Goal: Task Accomplishment & Management: Manage account settings

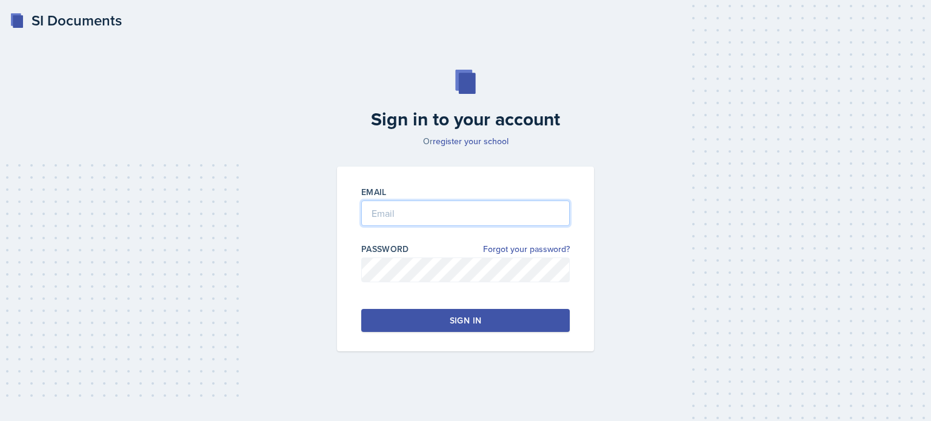
type input "[EMAIL_ADDRESS][DOMAIN_NAME]"
click at [443, 323] on button "Sign in" at bounding box center [465, 320] width 209 height 23
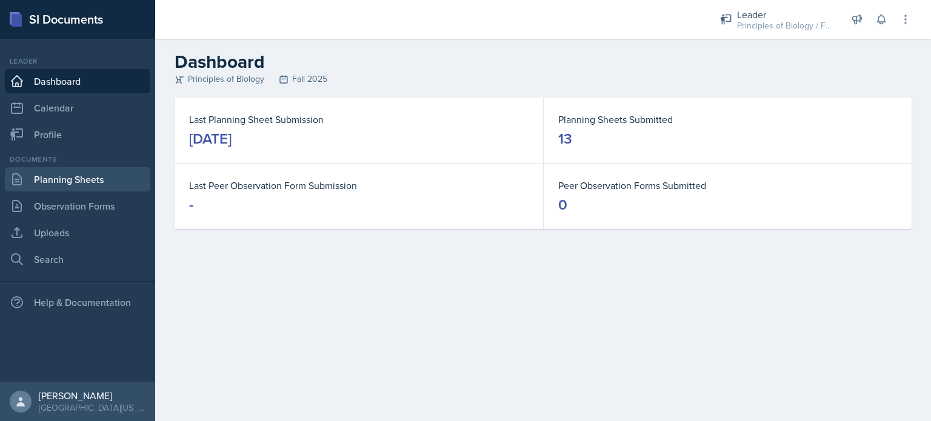
click at [44, 181] on link "Planning Sheets" at bounding box center [78, 179] width 146 height 24
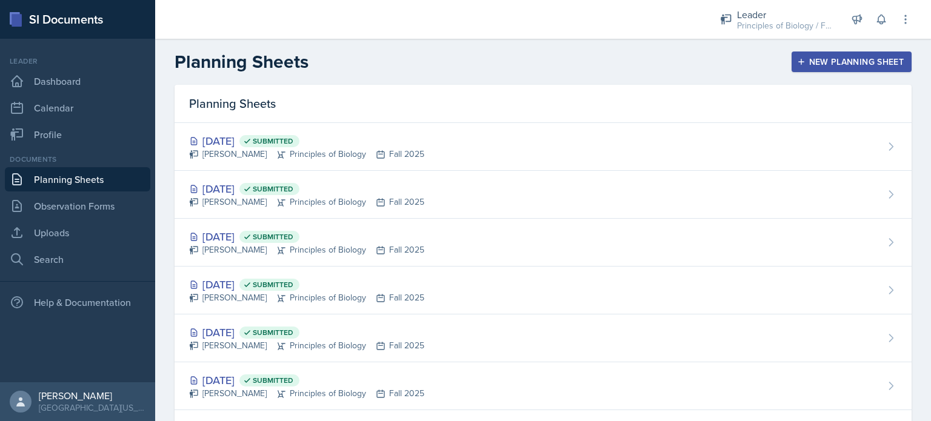
click at [861, 61] on div "New Planning Sheet" at bounding box center [852, 62] width 104 height 10
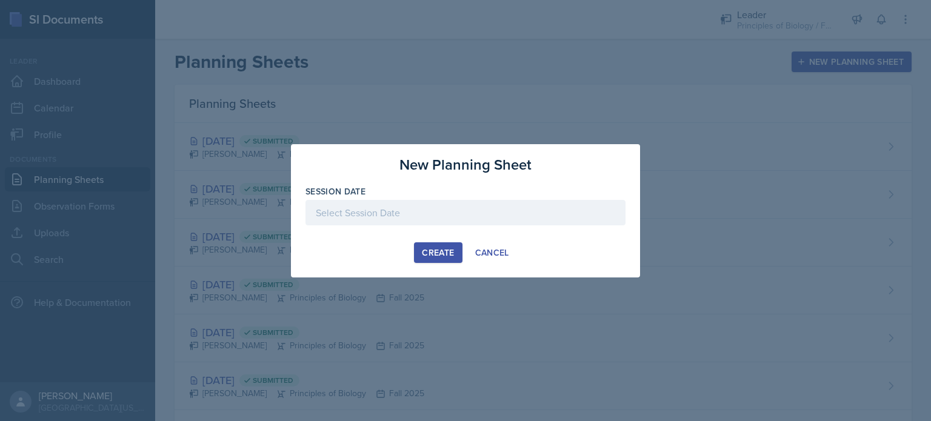
click at [462, 222] on div at bounding box center [466, 212] width 320 height 25
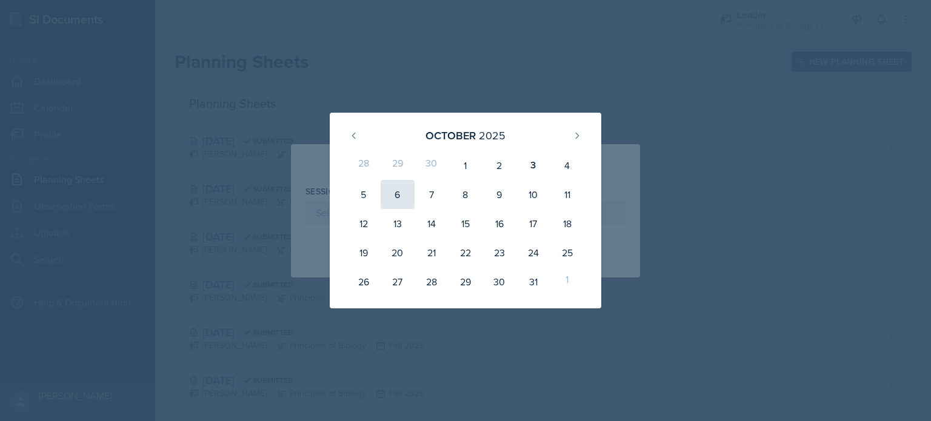
click at [394, 201] on div "6" at bounding box center [398, 194] width 34 height 29
type input "[DATE]"
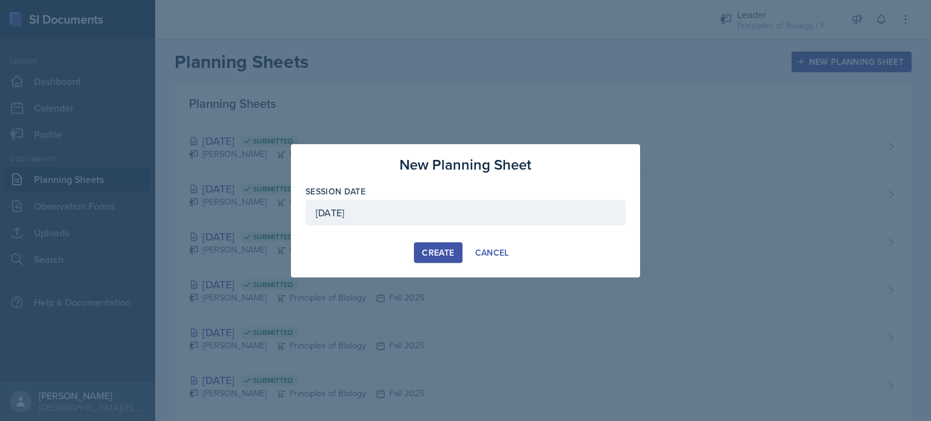
click at [435, 248] on div "Create" at bounding box center [438, 253] width 32 height 10
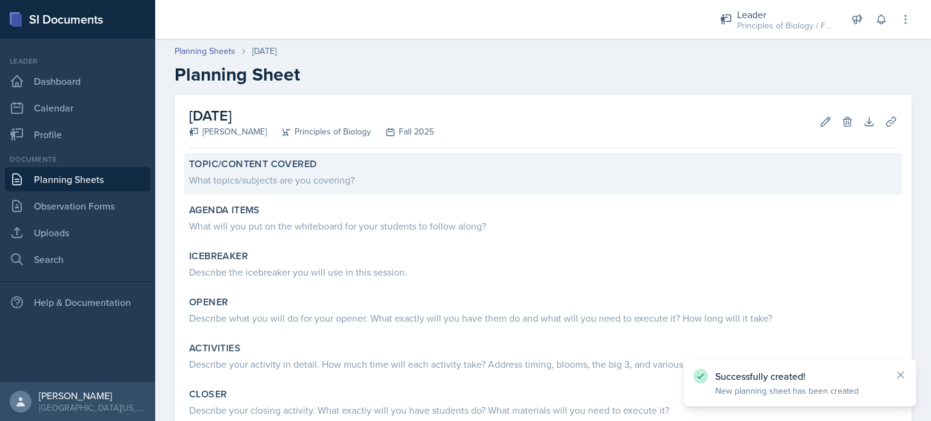
click at [271, 186] on div "What topics/subjects are you covering?" at bounding box center [543, 180] width 708 height 15
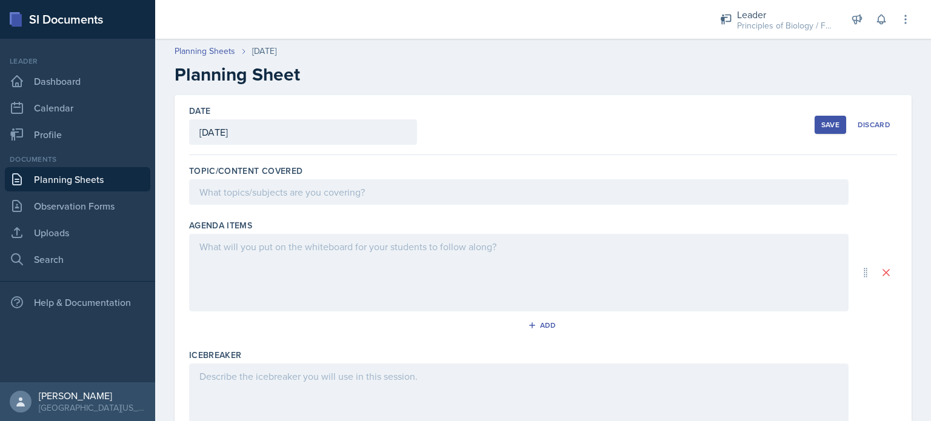
click at [822, 121] on div "Save" at bounding box center [831, 125] width 18 height 10
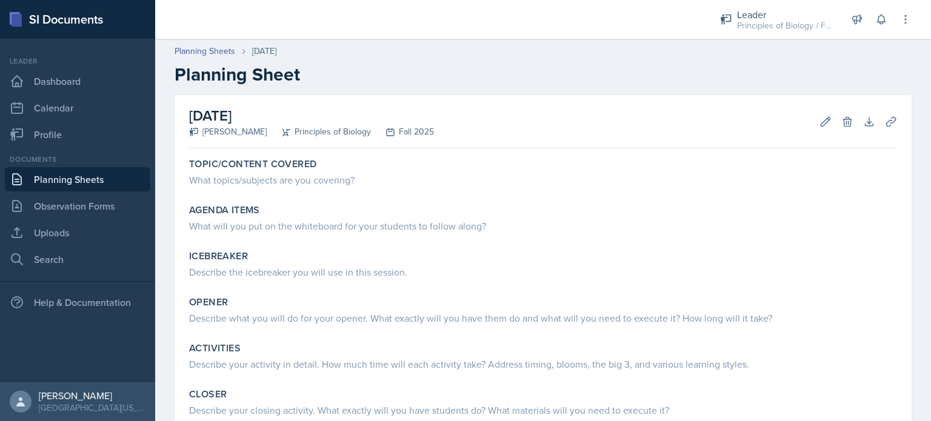
click at [64, 177] on link "Planning Sheets" at bounding box center [78, 179] width 146 height 24
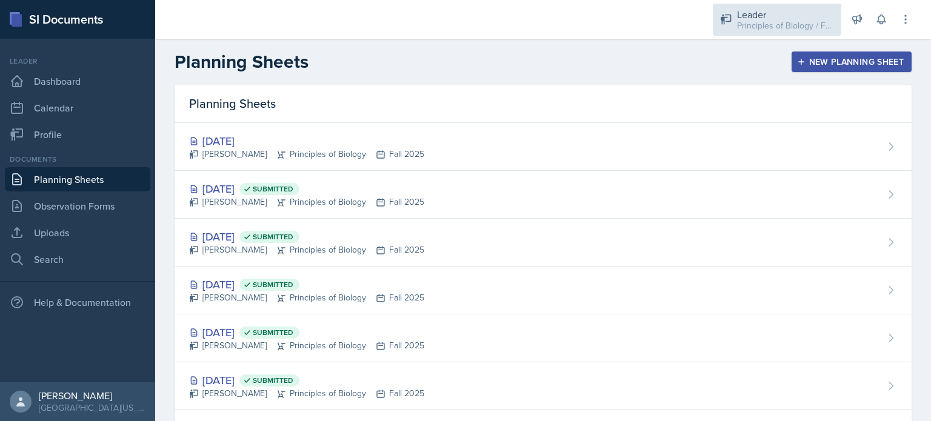
click at [730, 24] on icon at bounding box center [726, 19] width 12 height 12
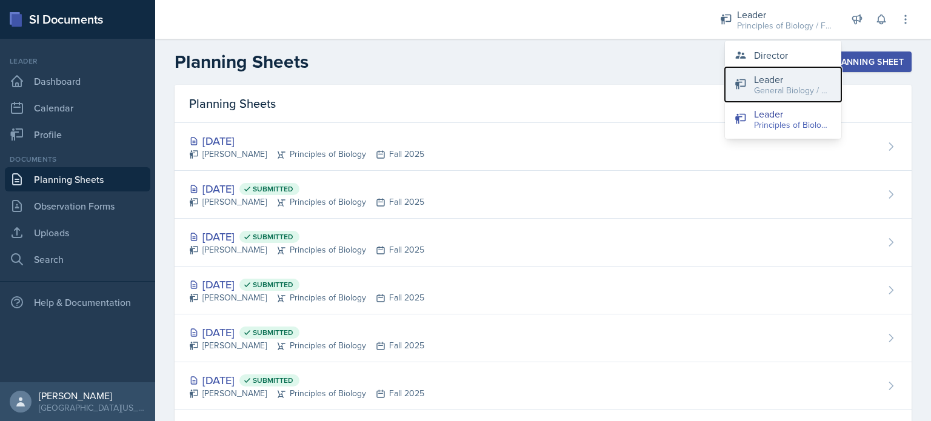
click at [798, 75] on div "Leader" at bounding box center [793, 79] width 78 height 15
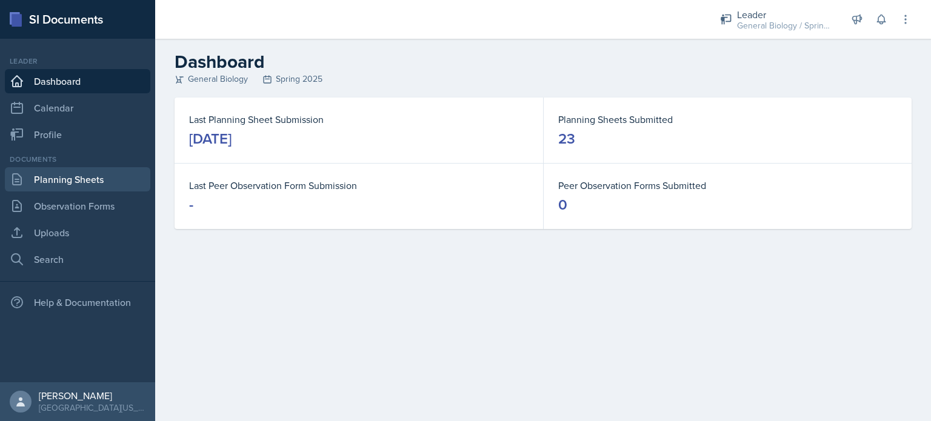
click at [73, 191] on link "Planning Sheets" at bounding box center [78, 179] width 146 height 24
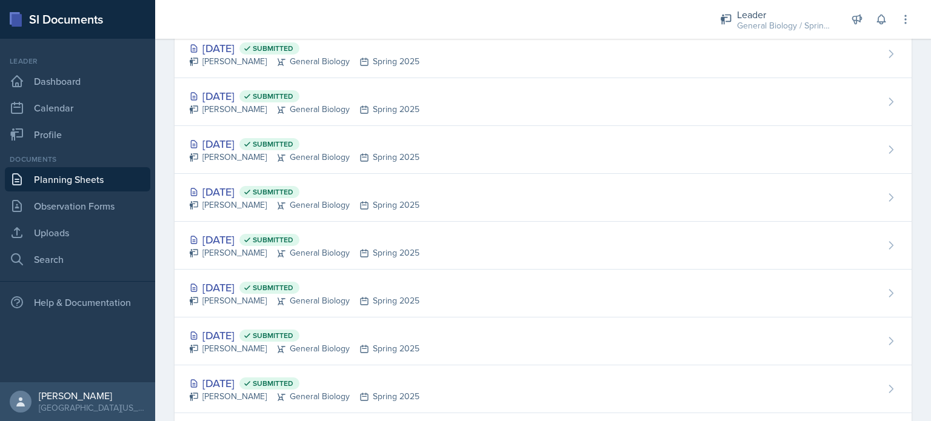
scroll to position [521, 0]
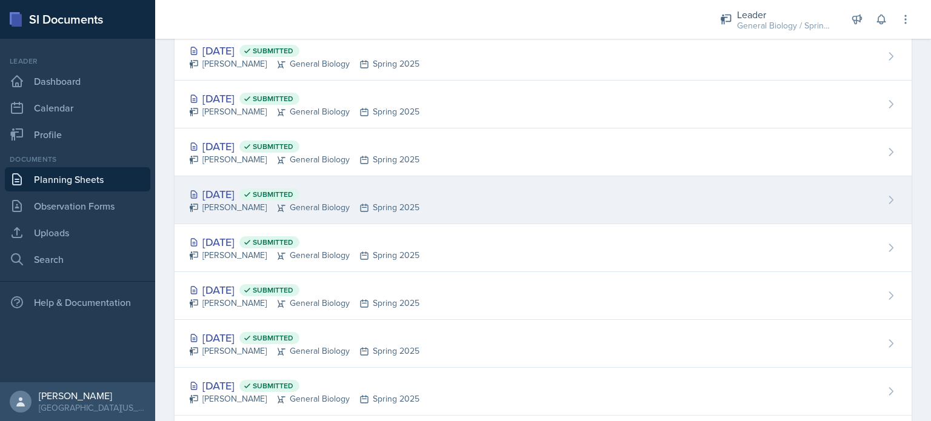
click at [371, 195] on div "[DATE] Submitted" at bounding box center [304, 194] width 230 height 16
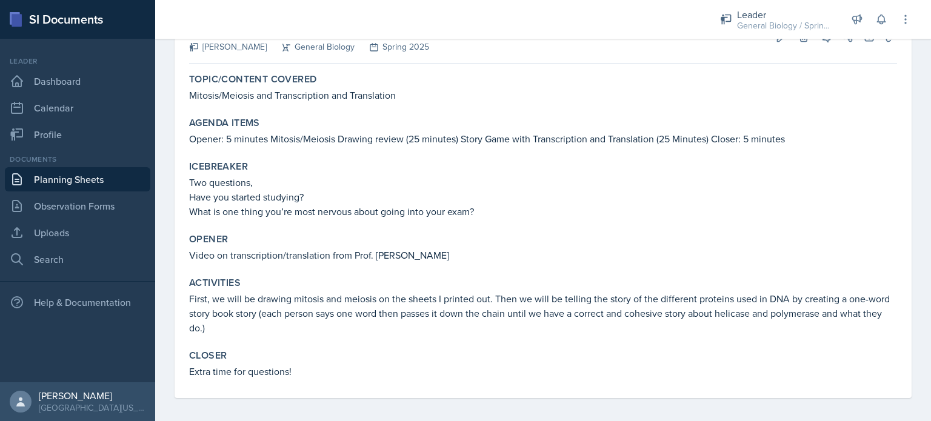
scroll to position [90, 0]
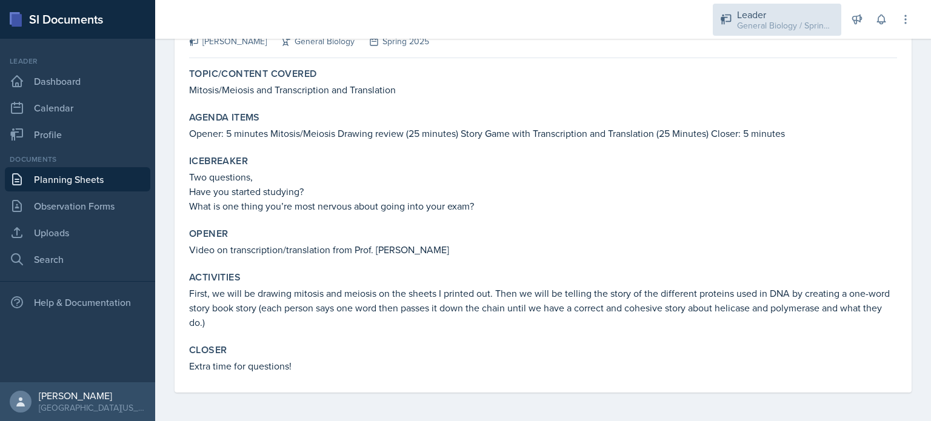
click at [764, 16] on div "Leader" at bounding box center [785, 14] width 97 height 15
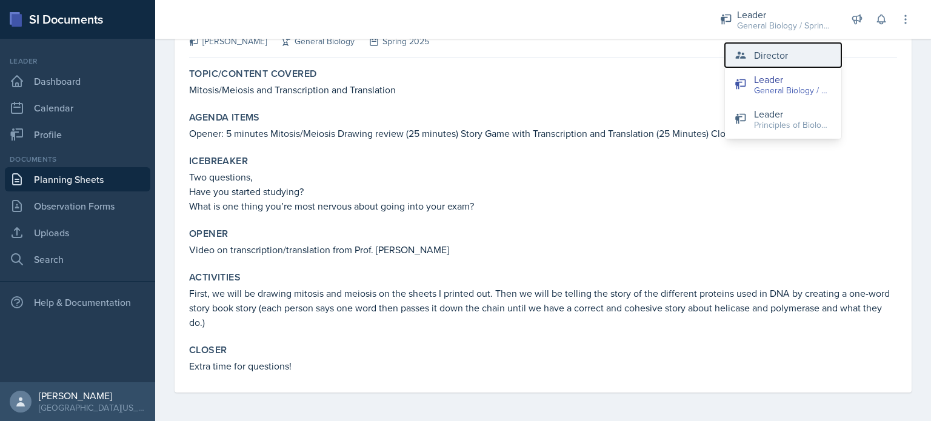
click at [781, 58] on div "Director" at bounding box center [771, 55] width 34 height 15
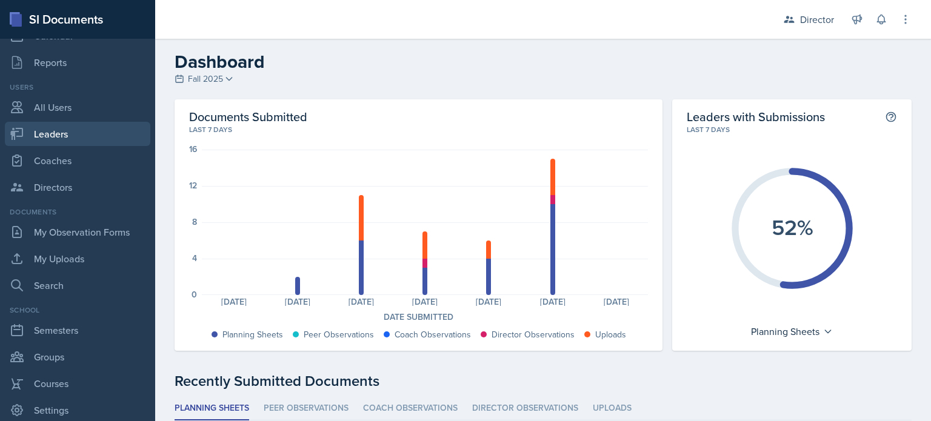
scroll to position [73, 0]
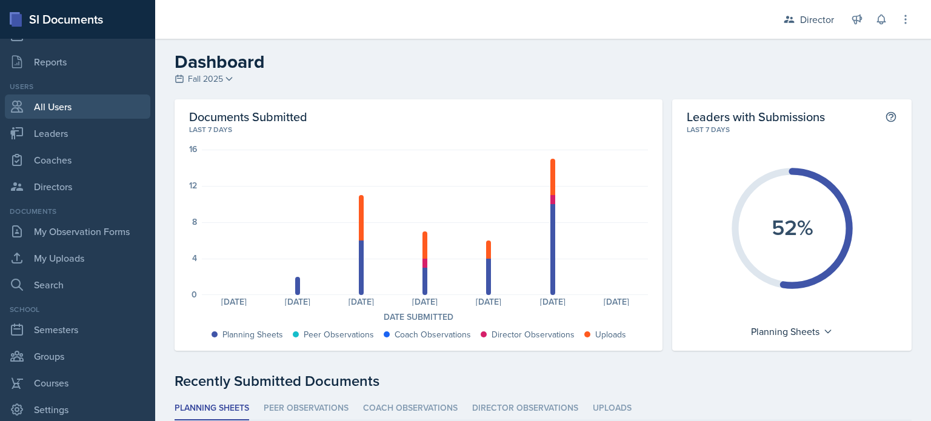
click at [73, 111] on link "All Users" at bounding box center [78, 107] width 146 height 24
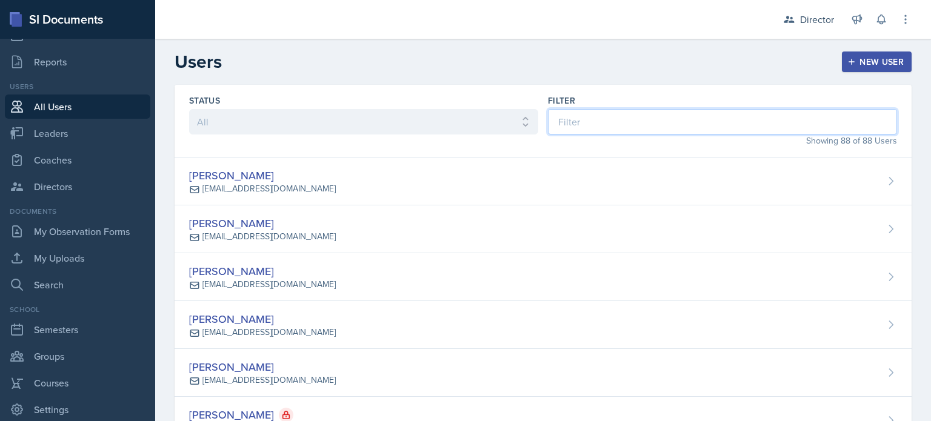
click at [607, 126] on input at bounding box center [722, 121] width 349 height 25
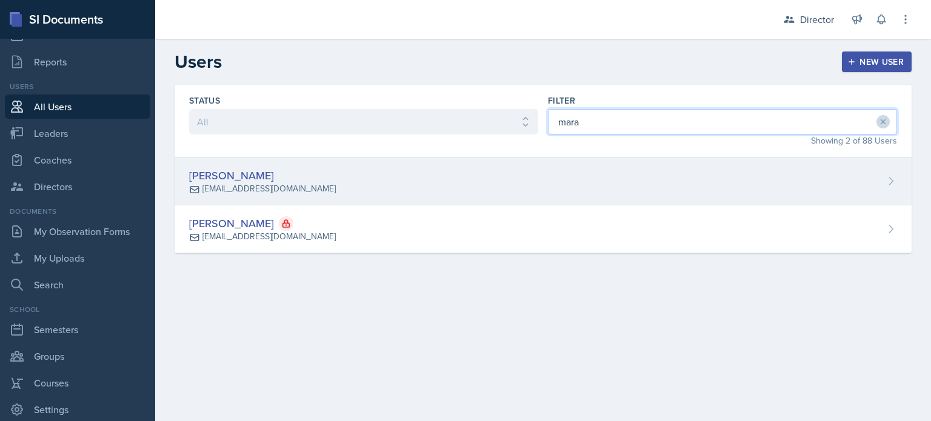
type input "mara"
click at [320, 181] on div "[PERSON_NAME] [EMAIL_ADDRESS][DOMAIN_NAME]" at bounding box center [543, 182] width 737 height 48
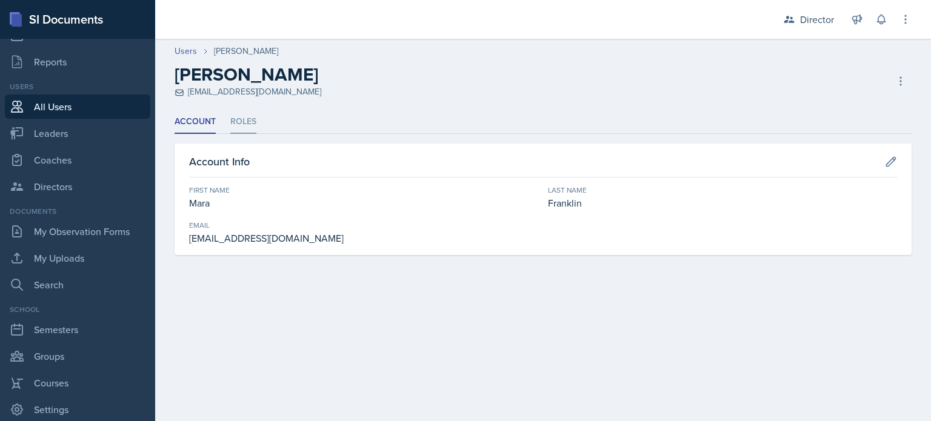
click at [232, 121] on li "Roles" at bounding box center [243, 122] width 26 height 24
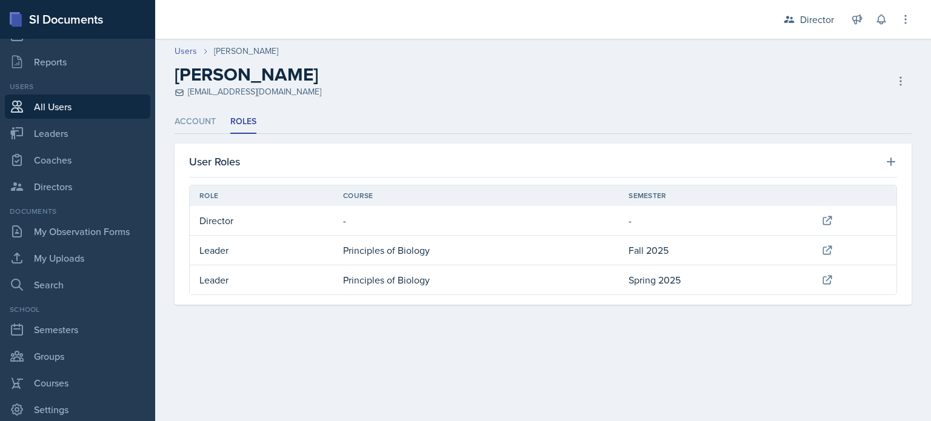
click at [817, 256] on td at bounding box center [854, 251] width 85 height 30
click at [832, 249] on icon at bounding box center [828, 250] width 12 height 12
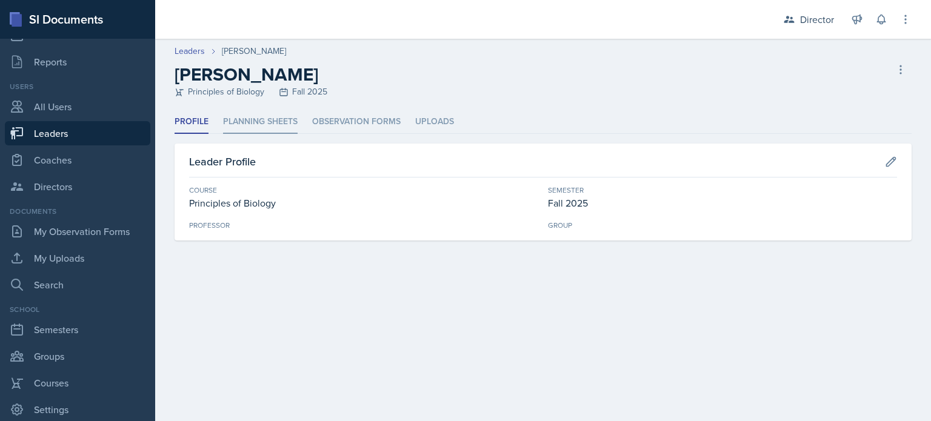
click at [239, 124] on li "Planning Sheets" at bounding box center [260, 122] width 75 height 24
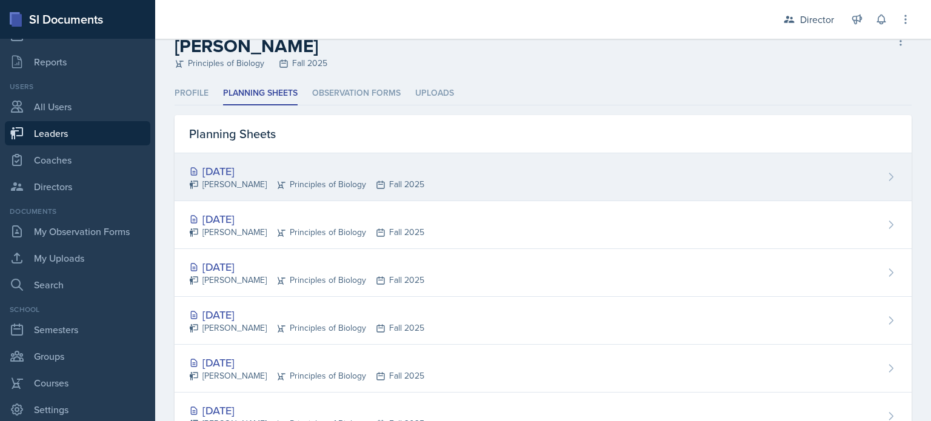
scroll to position [29, 0]
click at [251, 180] on div "[PERSON_NAME] Principles of Biology Fall 2025" at bounding box center [306, 184] width 235 height 13
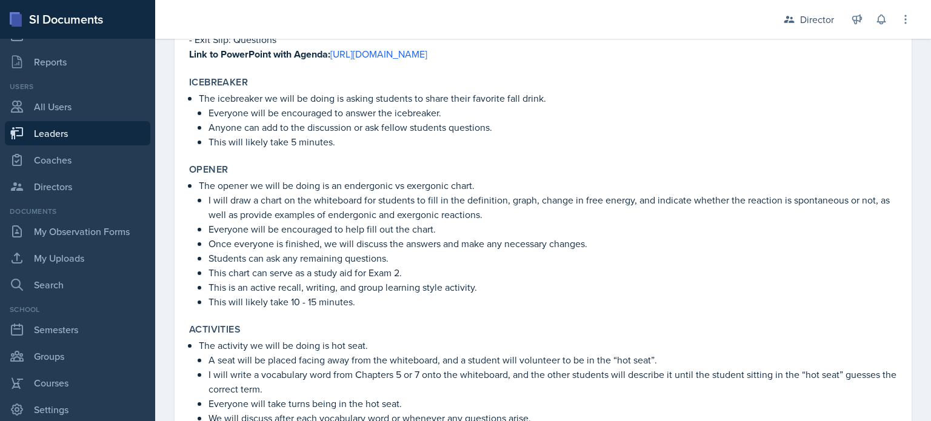
scroll to position [269, 0]
